Goal: Task Accomplishment & Management: Manage account settings

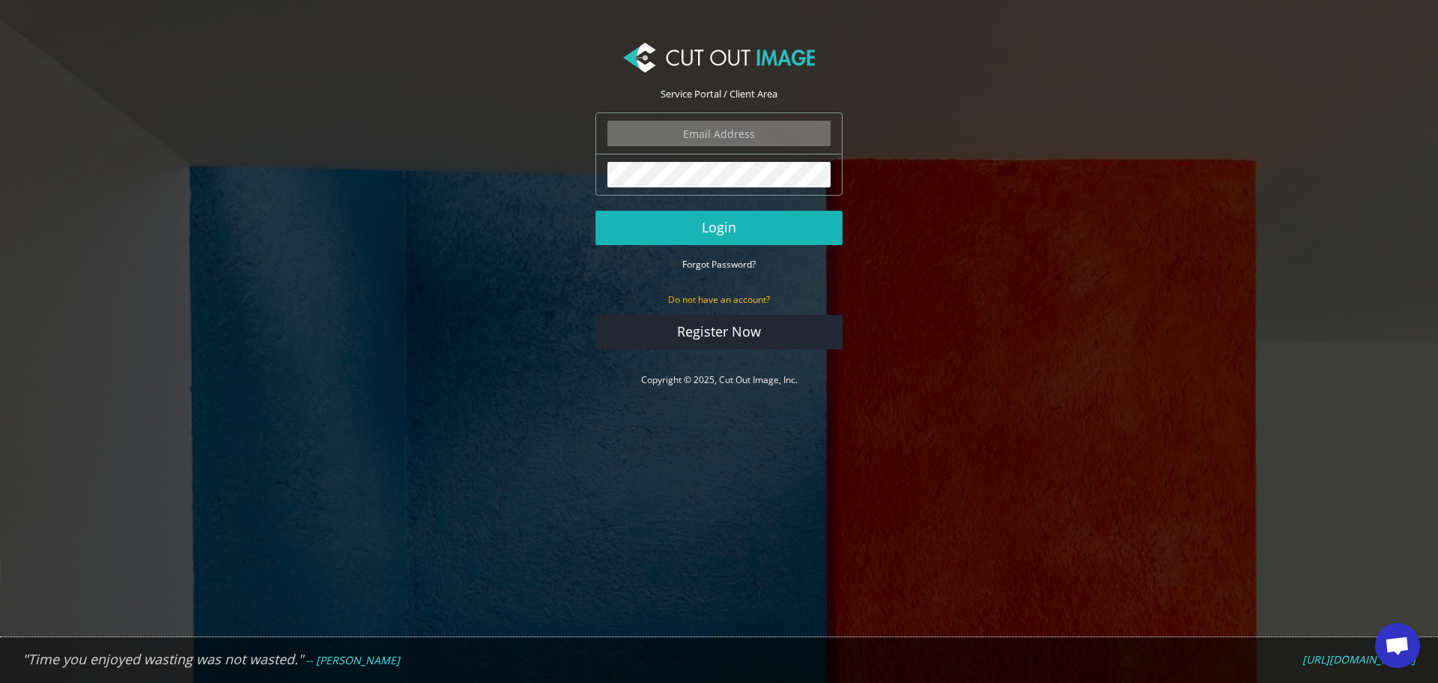
type input "[PERSON_NAME][EMAIL_ADDRESS][DOMAIN_NAME]"
click at [727, 241] on button "Login" at bounding box center [719, 228] width 247 height 34
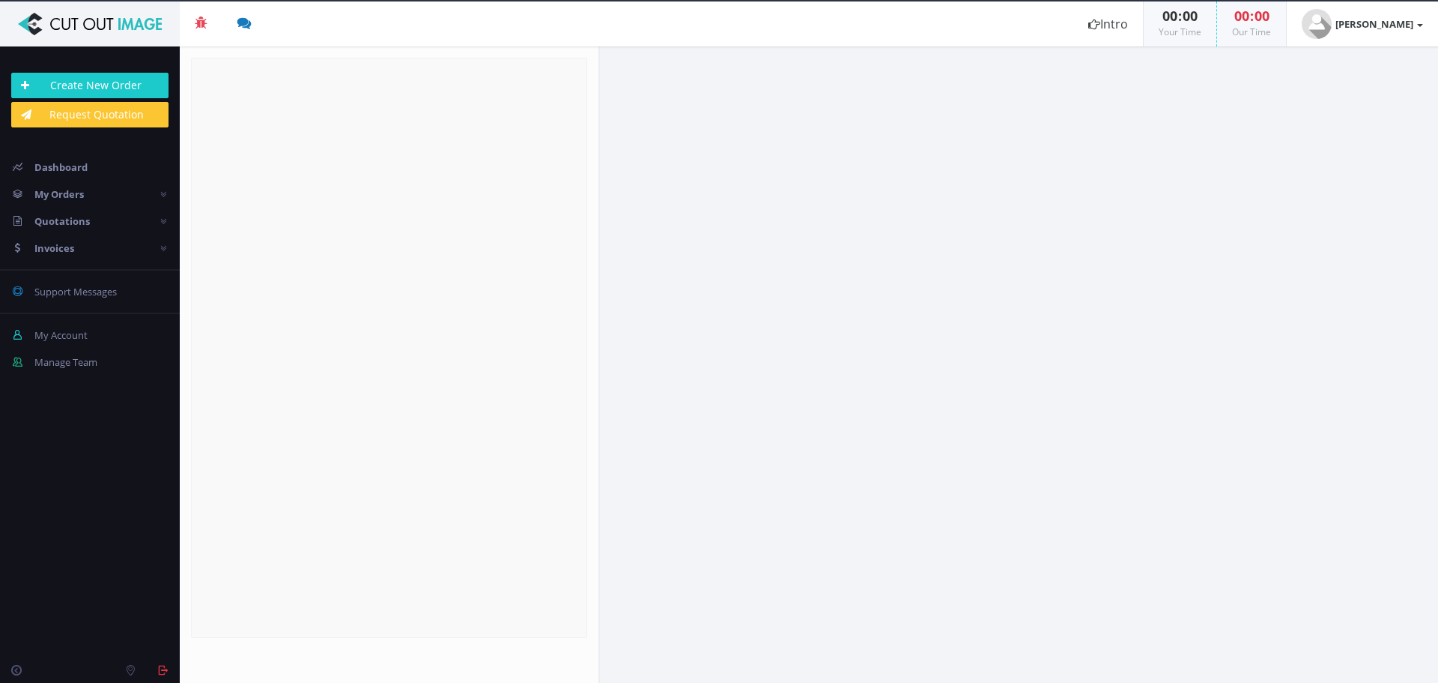
radio input "true"
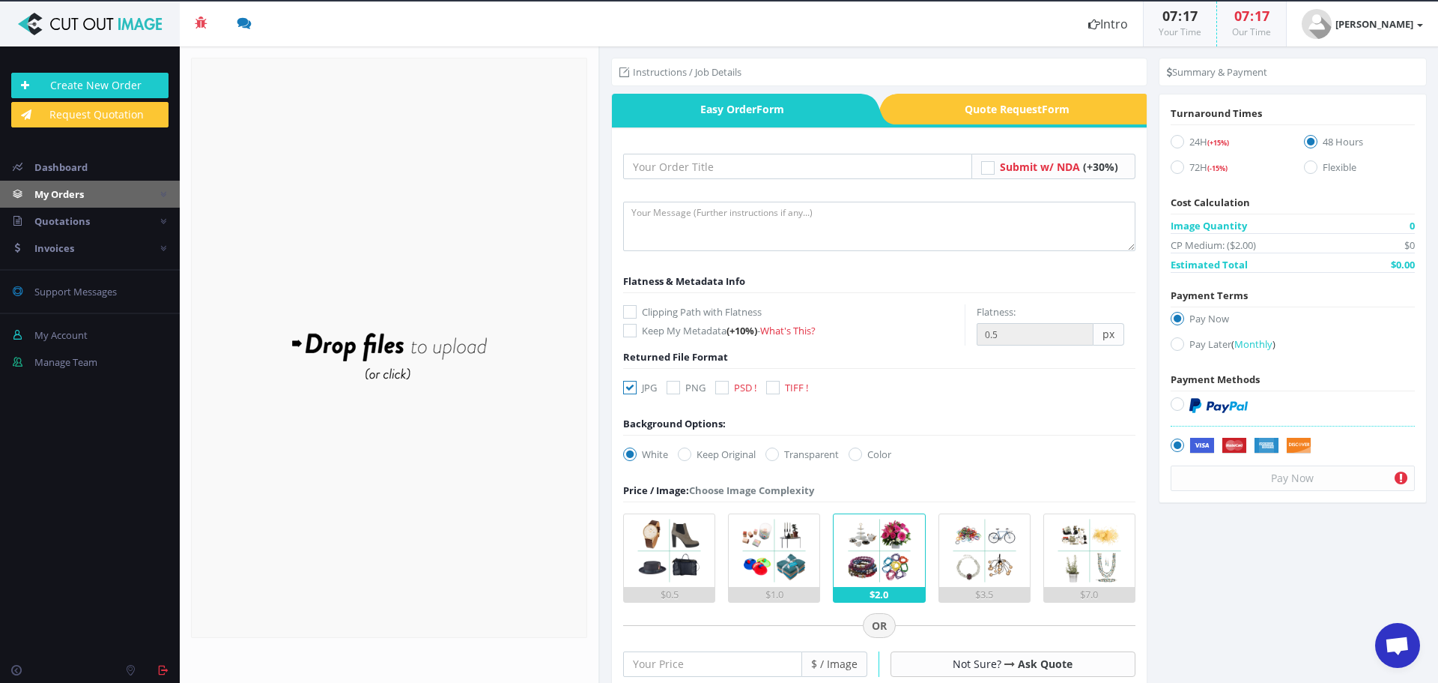
click at [73, 197] on span "My Orders" at bounding box center [58, 193] width 49 height 13
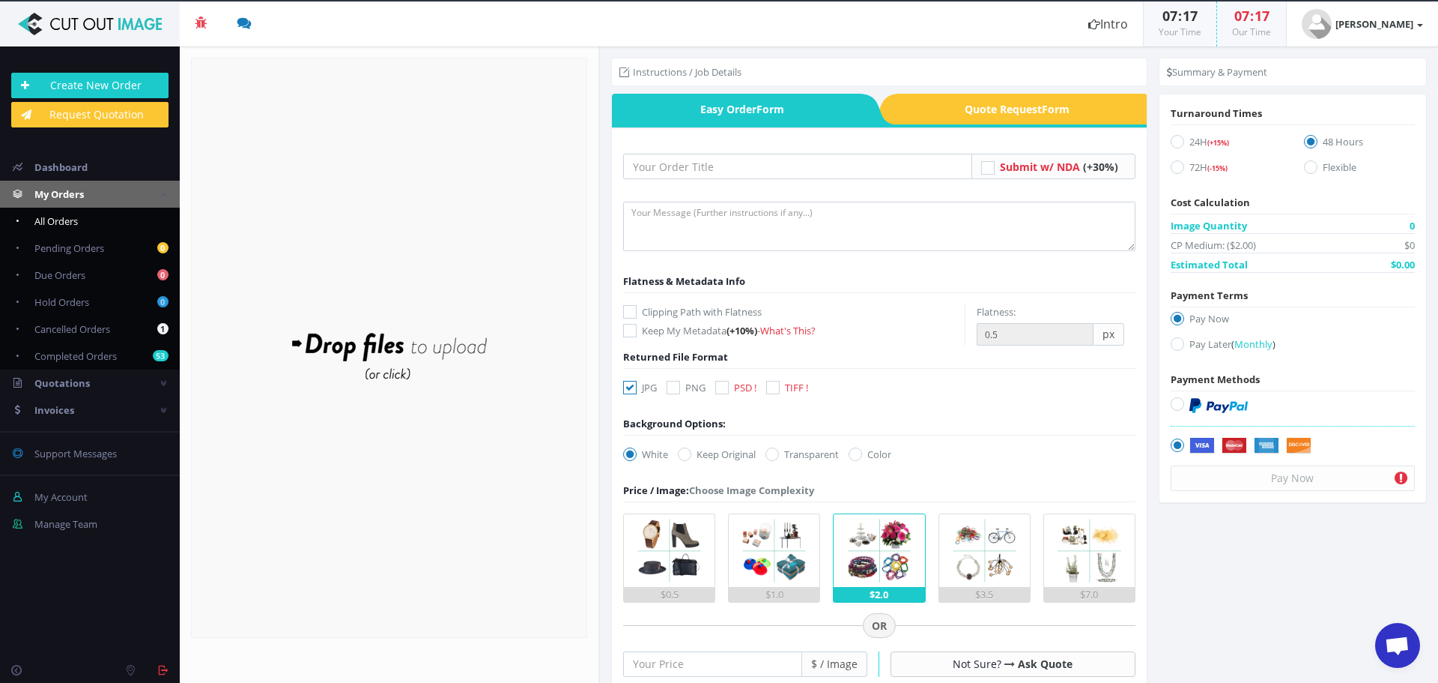
click at [73, 226] on span "All Orders" at bounding box center [55, 220] width 43 height 13
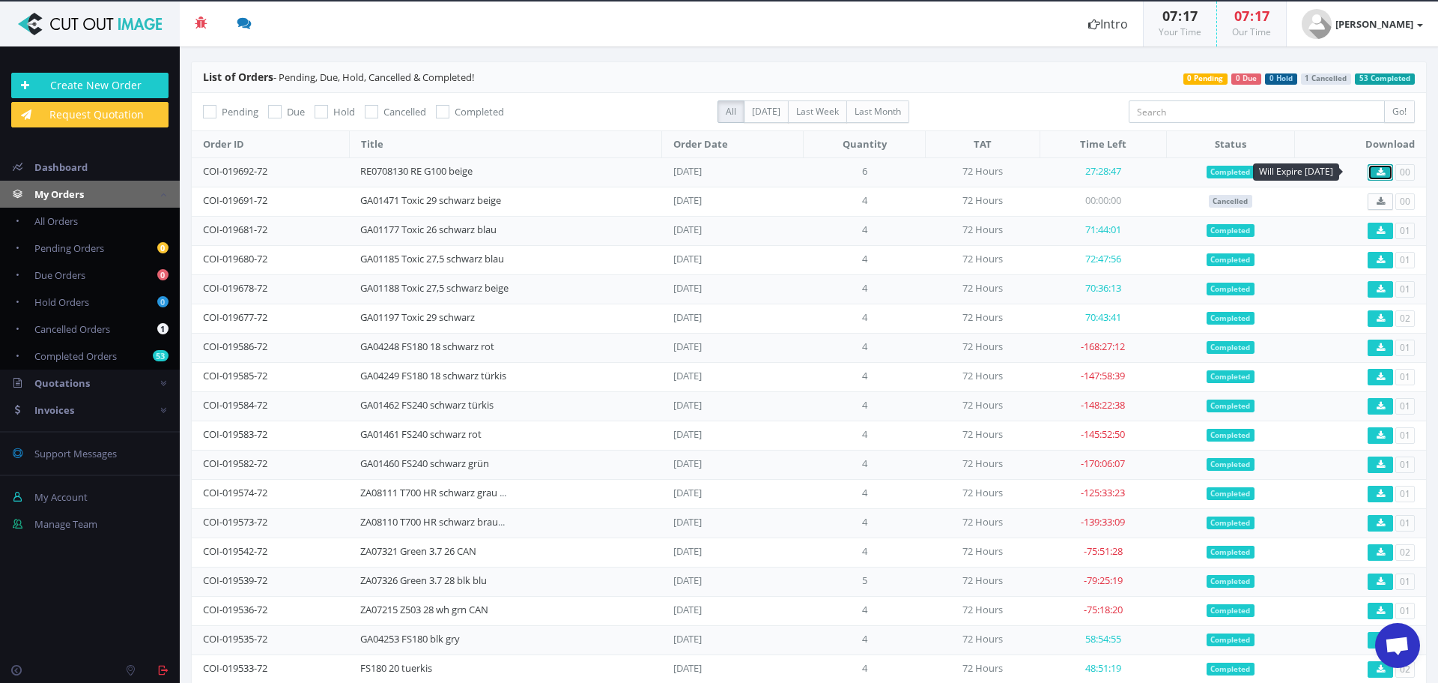
click at [1377, 174] on icon at bounding box center [1381, 172] width 8 height 9
